Goal: Task Accomplishment & Management: Use online tool/utility

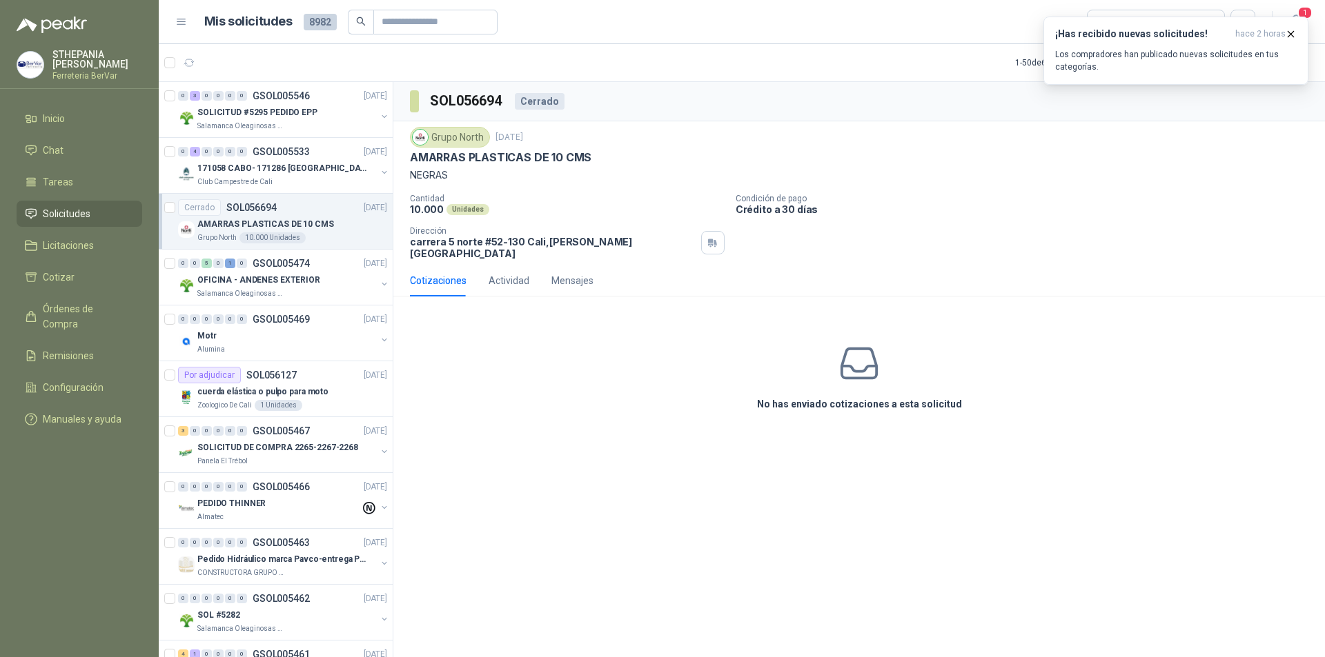
click at [1303, 10] on span "1" at bounding box center [1304, 12] width 15 height 13
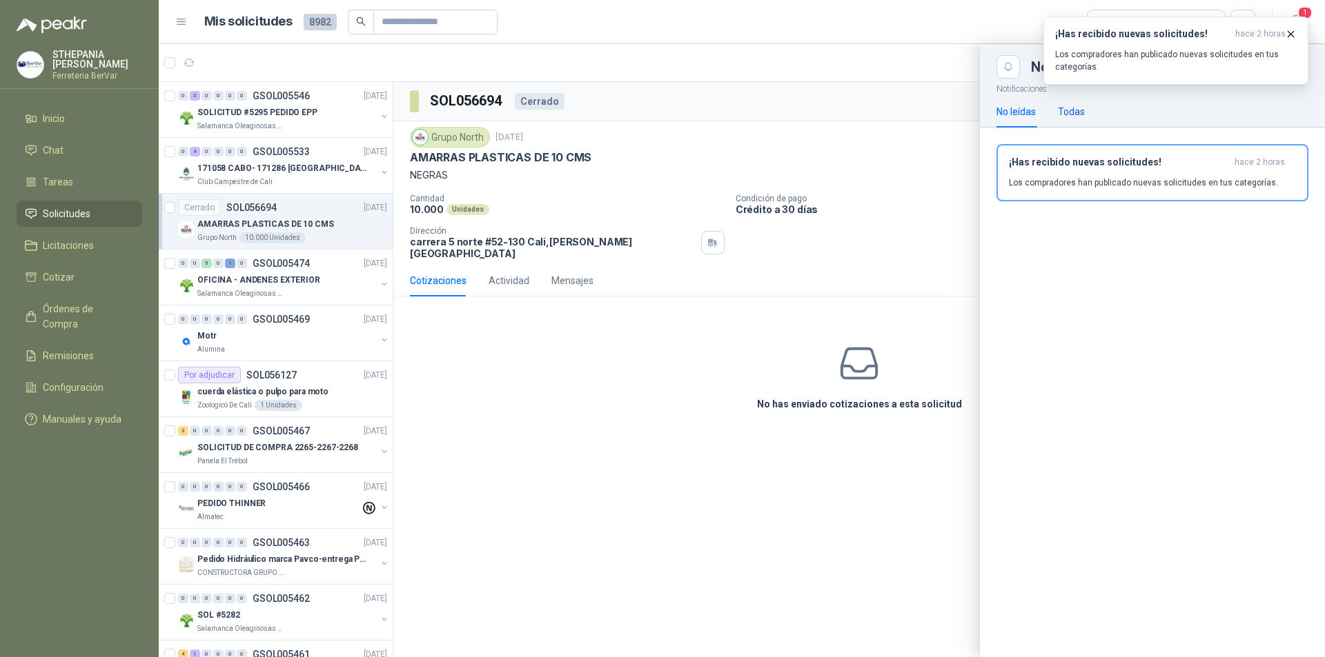
click at [1067, 112] on div "Todas" at bounding box center [1071, 111] width 27 height 15
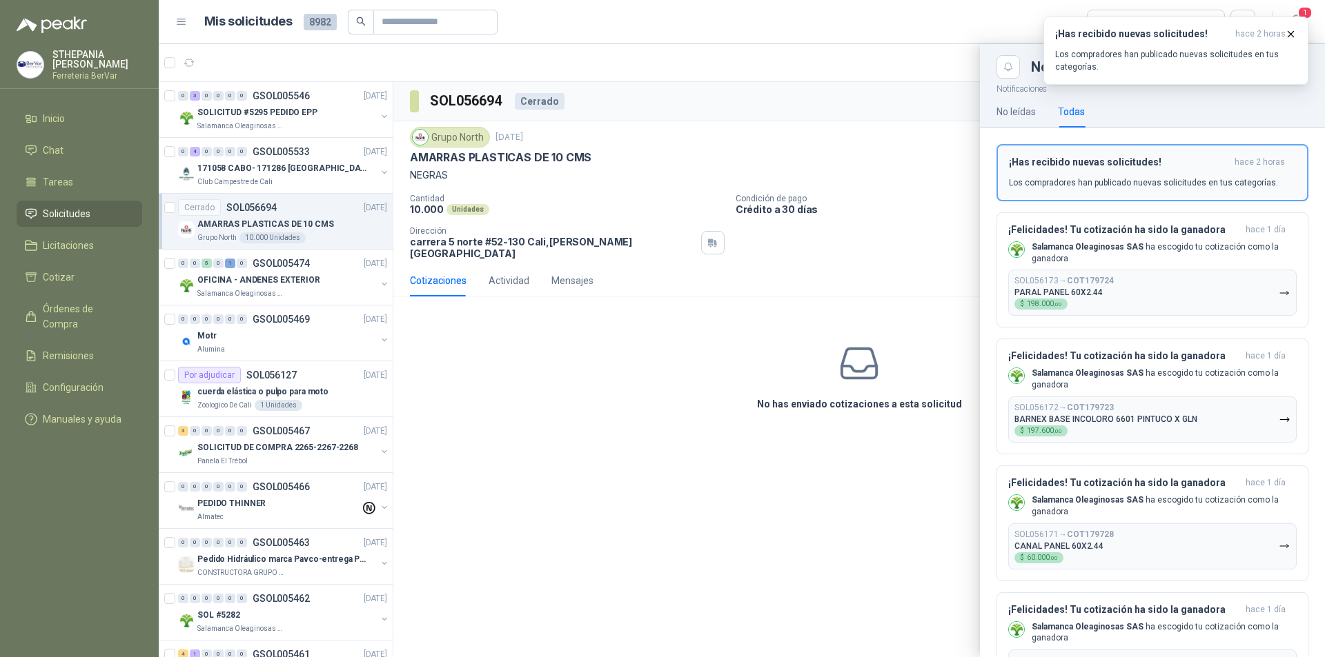
click at [1094, 172] on div "¡Has recibido nuevas solicitudes! hace 2 horas Los compradores han publicado nu…" at bounding box center [1152, 173] width 287 height 32
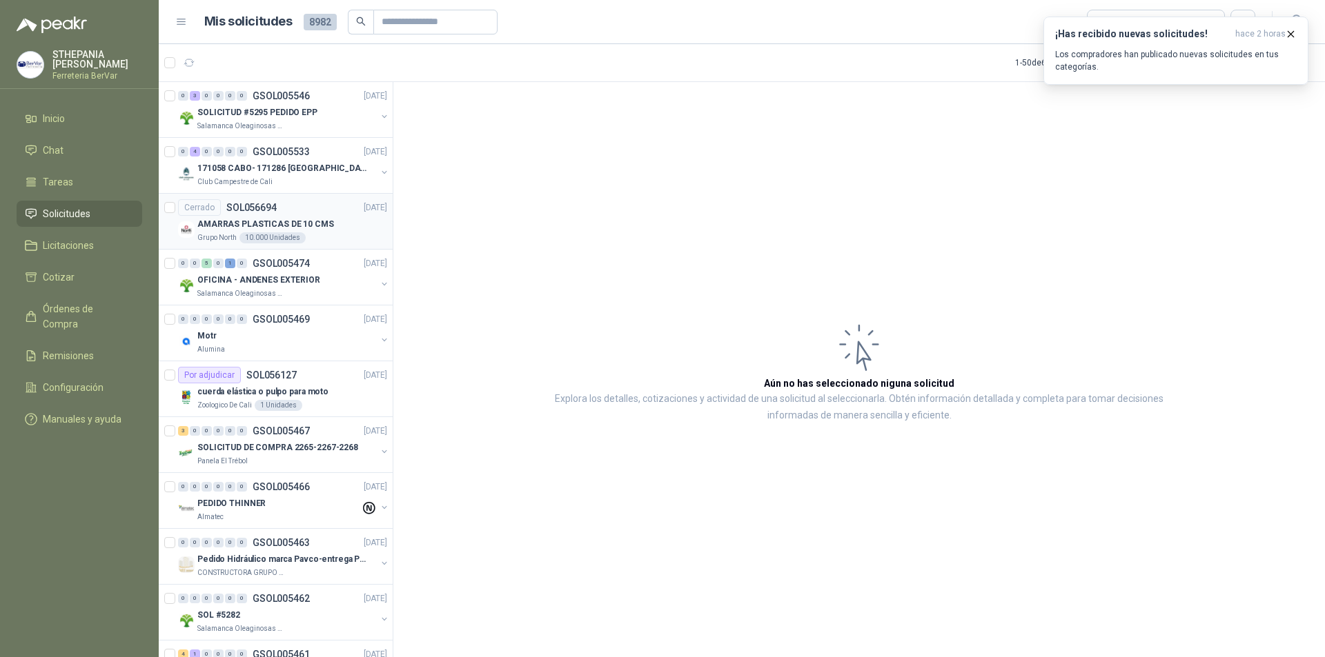
click at [330, 215] on div "Cerrado SOL056694 [DATE]" at bounding box center [282, 207] width 209 height 17
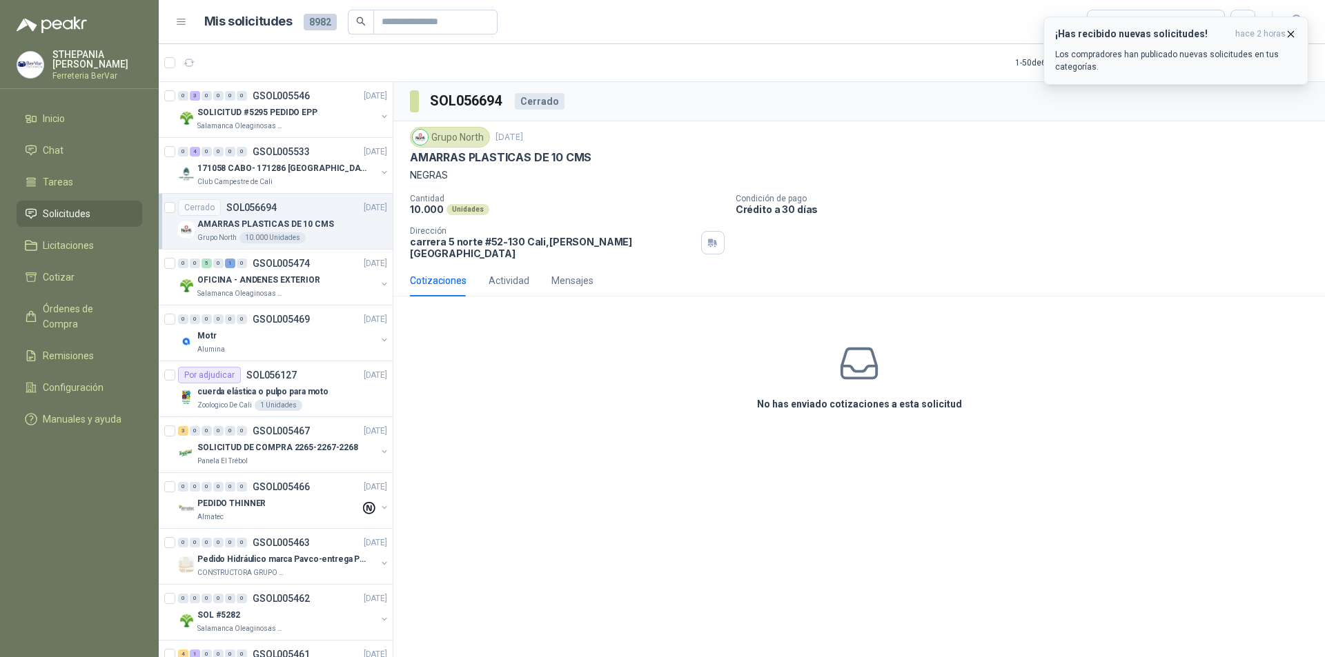
click at [1292, 35] on icon "button" at bounding box center [1291, 34] width 6 height 6
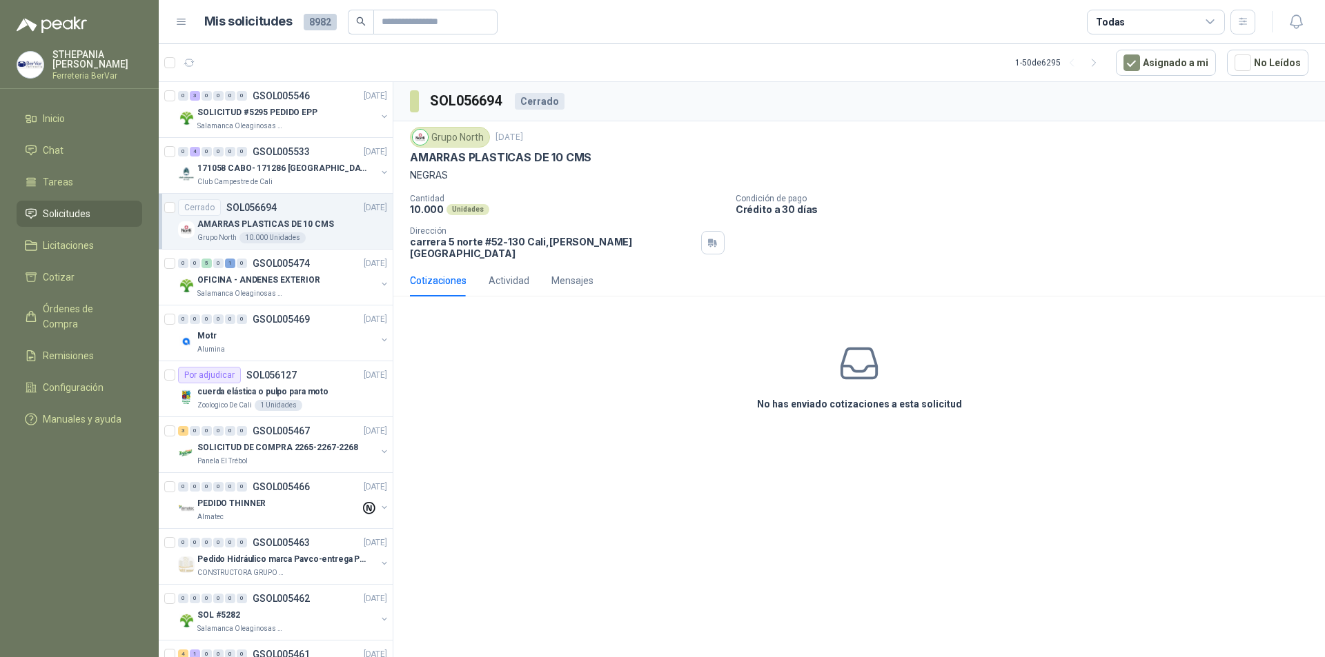
click at [461, 342] on div "No has enviado cotizaciones a esta solicitud" at bounding box center [858, 377] width 931 height 139
click at [352, 180] on div "Club Campestre de Cali" at bounding box center [286, 182] width 179 height 11
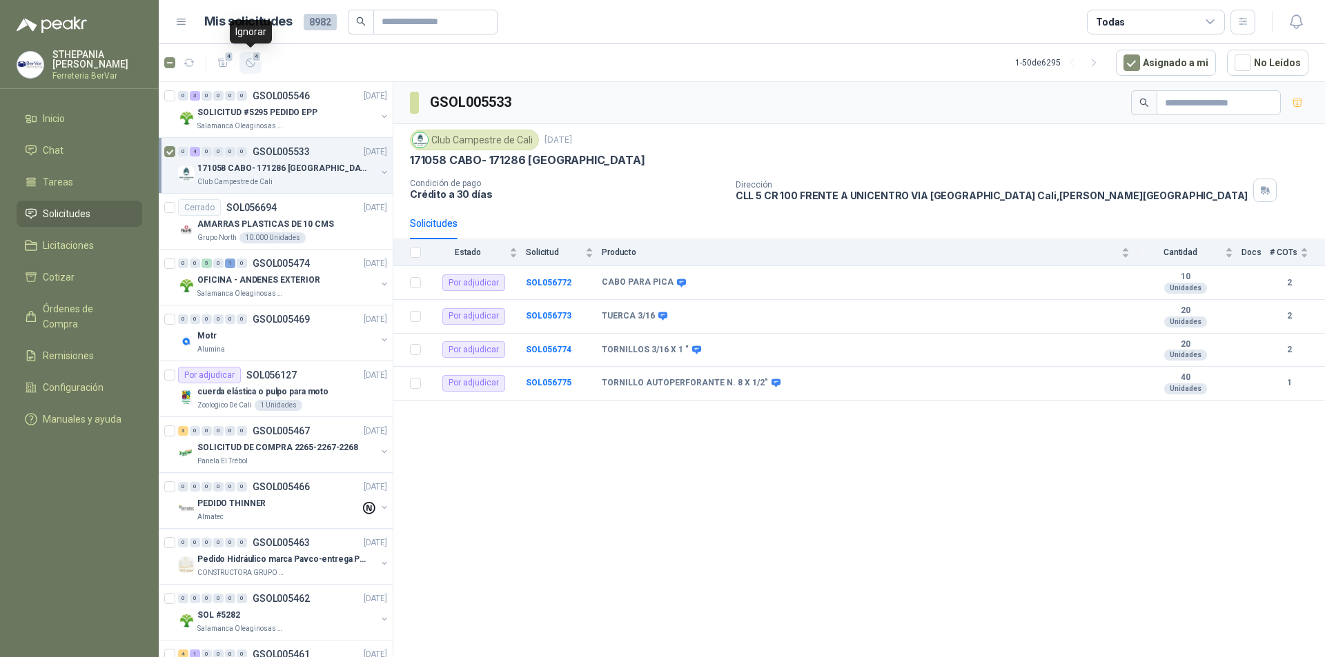
click at [255, 63] on icon "button" at bounding box center [250, 63] width 8 height 8
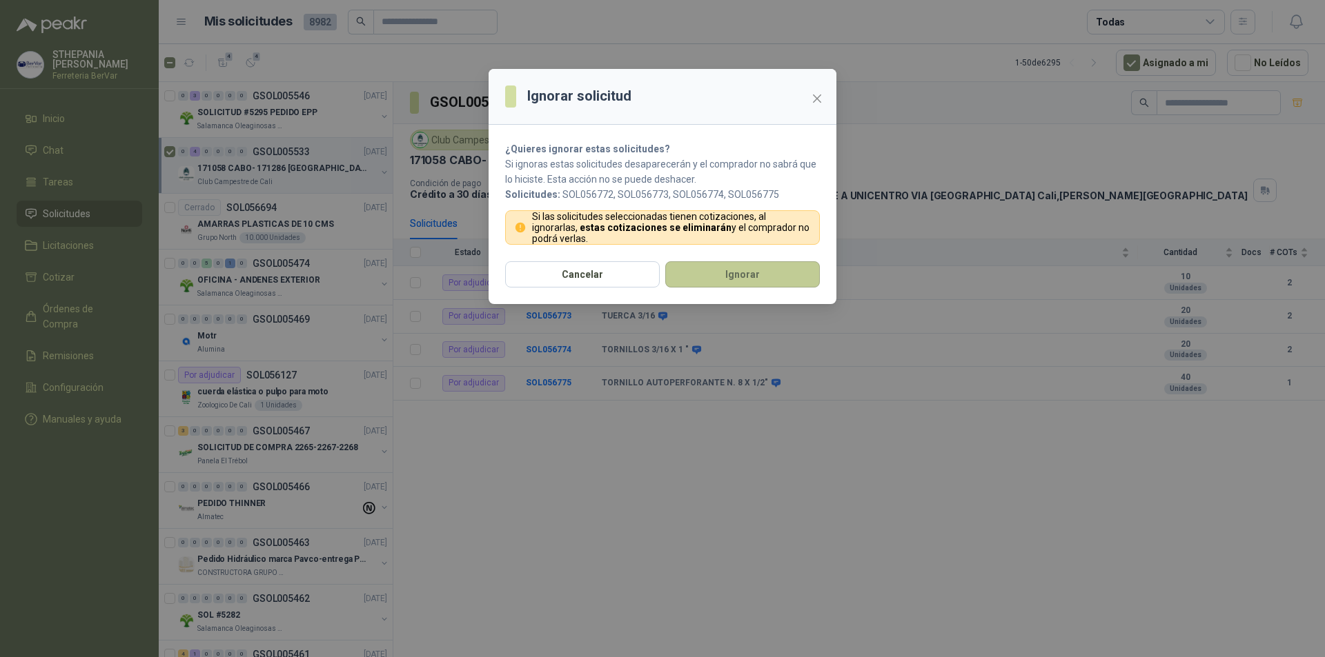
click at [705, 267] on button "Ignorar" at bounding box center [742, 274] width 155 height 26
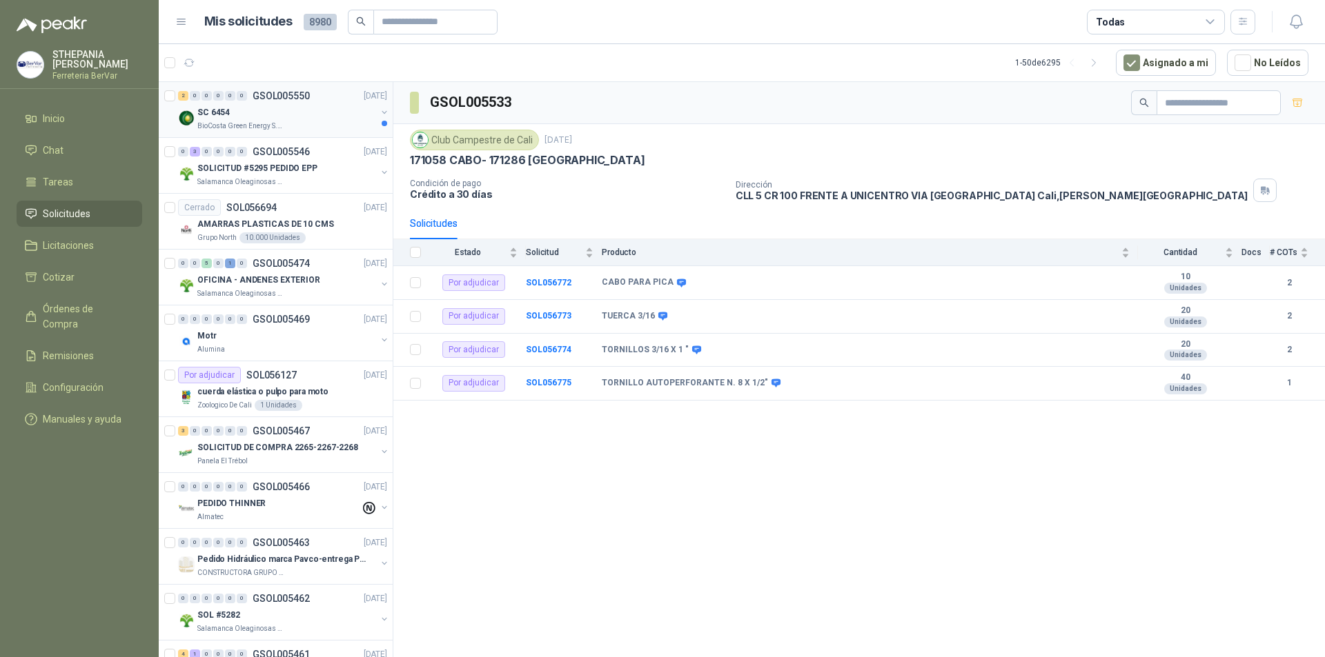
click at [334, 123] on div "BioCosta Green Energy S.A.S" at bounding box center [286, 126] width 179 height 11
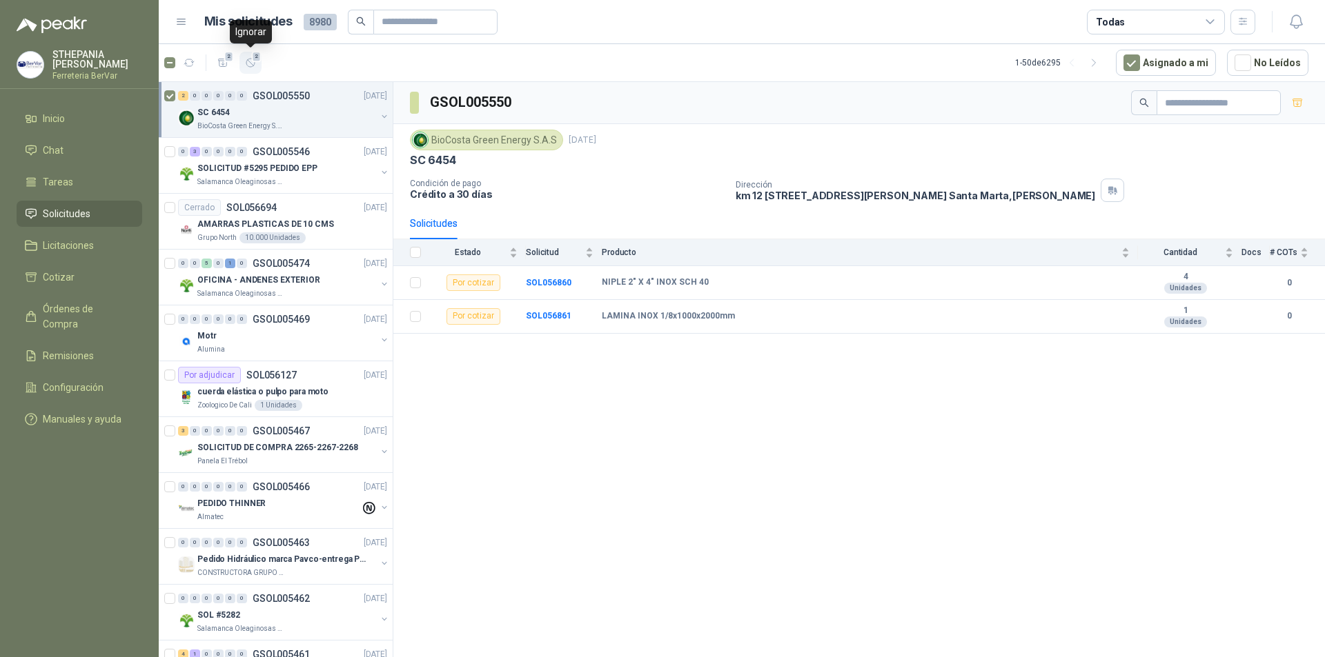
click at [243, 59] on button "2" at bounding box center [250, 63] width 22 height 22
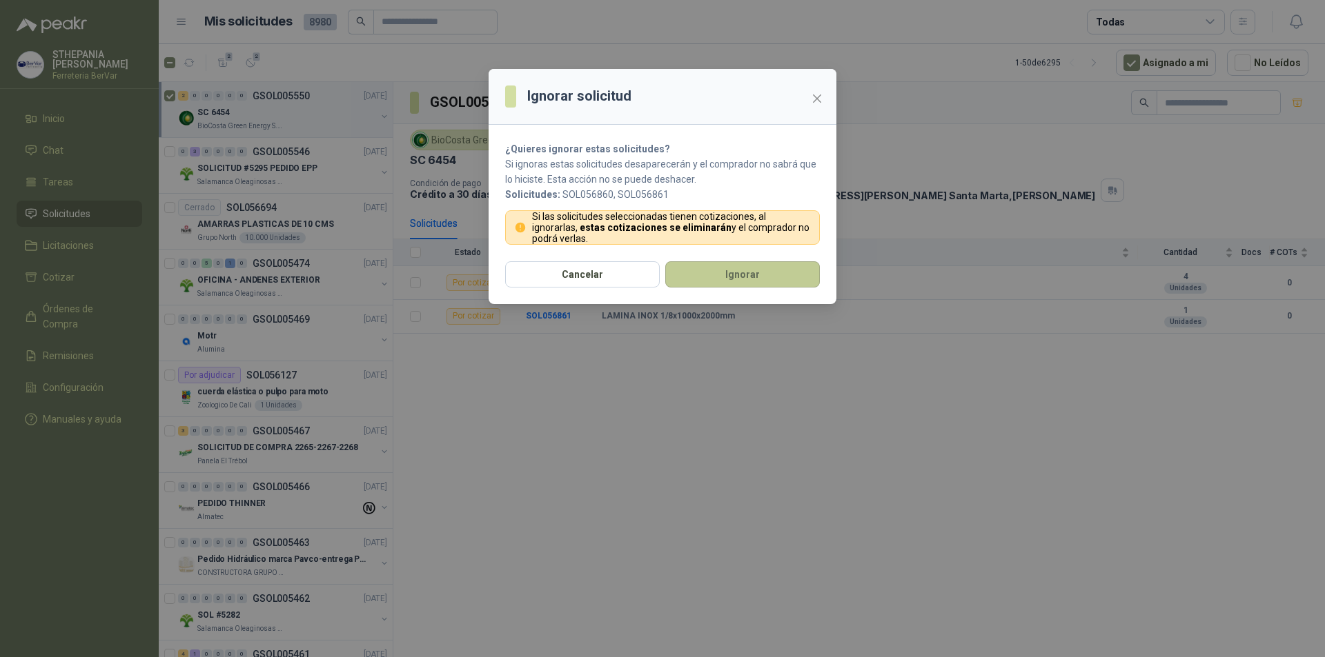
click at [728, 268] on button "Ignorar" at bounding box center [742, 274] width 155 height 26
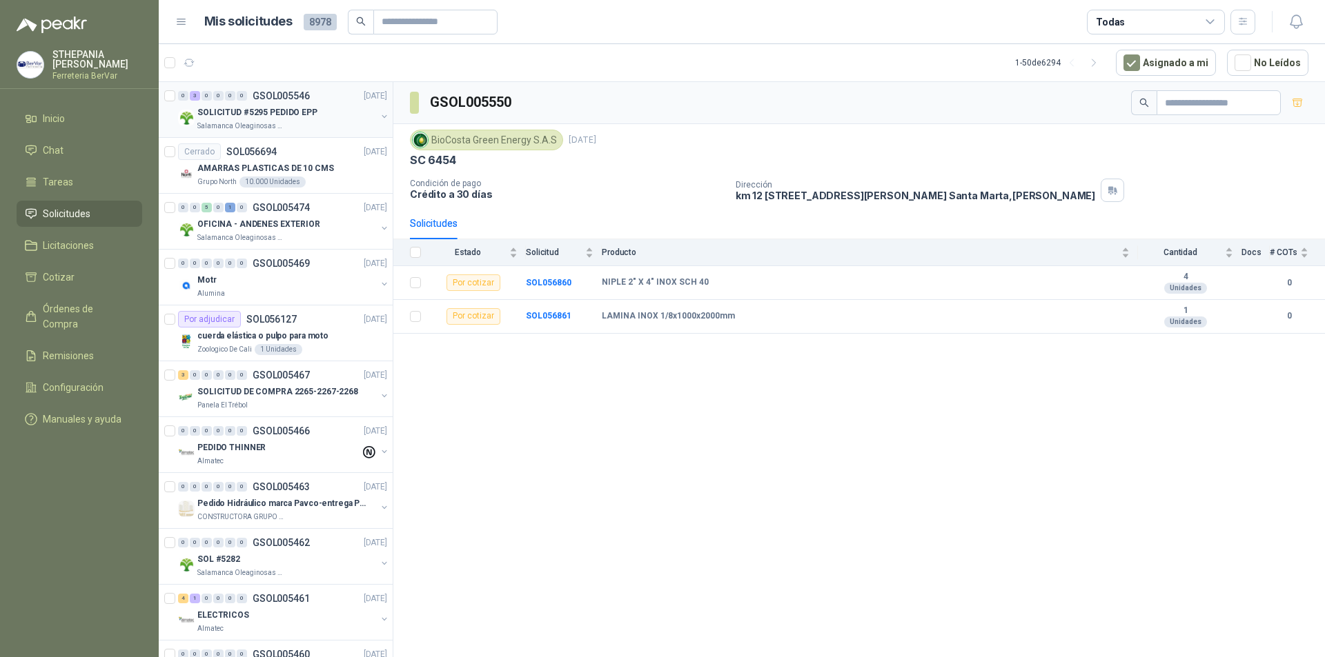
click at [314, 117] on div "SOLICITUD #5295 PEDIDO EPP" at bounding box center [286, 112] width 179 height 17
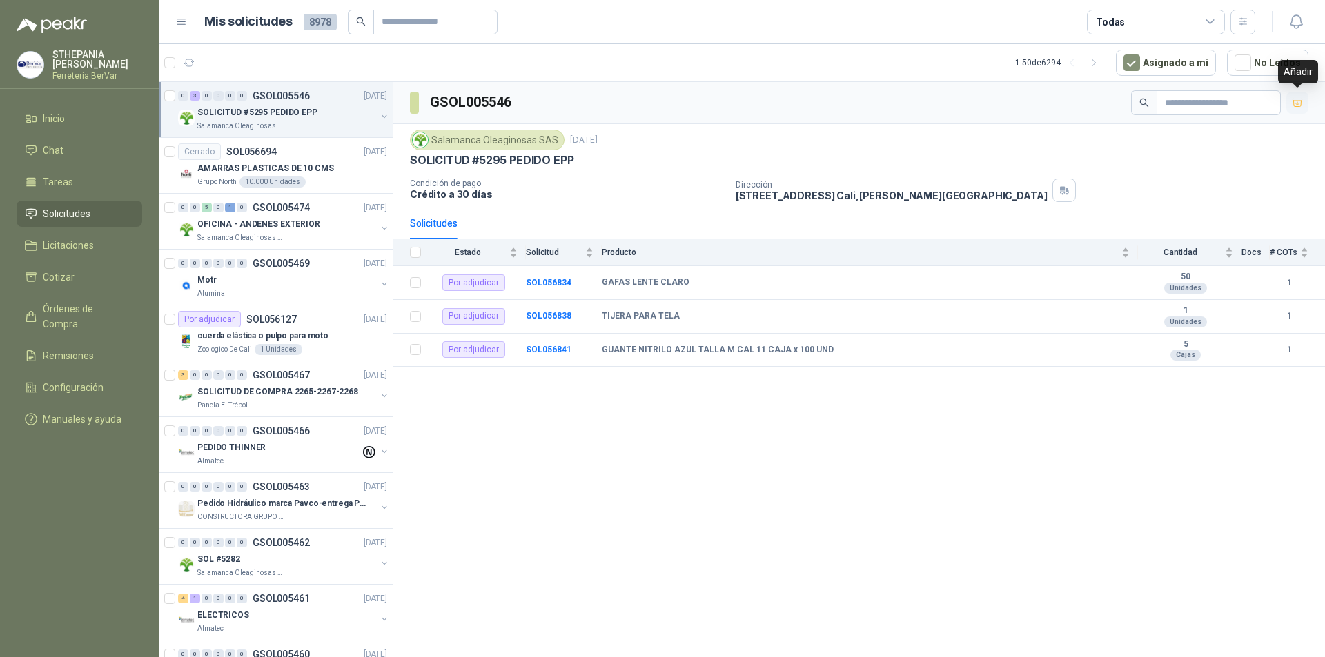
click at [1296, 95] on button "button" at bounding box center [1297, 103] width 22 height 22
click at [135, 285] on link "Cotizar 3" at bounding box center [80, 277] width 126 height 26
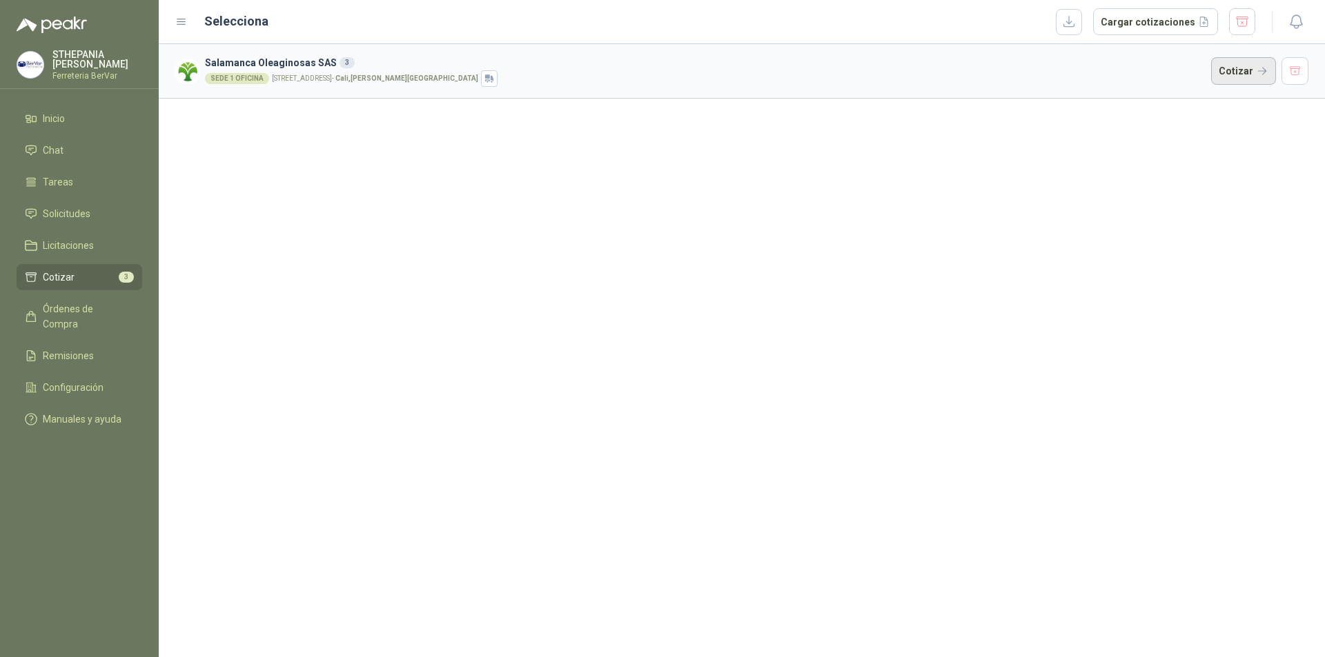
click at [1249, 75] on button "Cotizar" at bounding box center [1243, 71] width 65 height 28
